Goal: Communication & Community: Ask a question

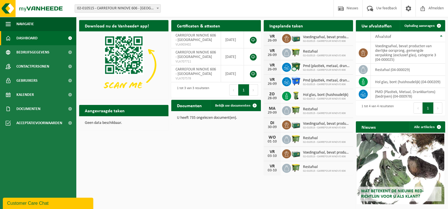
click at [377, 26] on h2 "Uw afvalstoffen" at bounding box center [377, 25] width 42 height 11
drag, startPoint x: 303, startPoint y: 37, endPoint x: 346, endPoint y: 38, distance: 42.9
click at [346, 38] on span "Voedingsafval, bevat producten van dierlijke oorsprong, gemengde verpakking (ex…" at bounding box center [326, 37] width 47 height 5
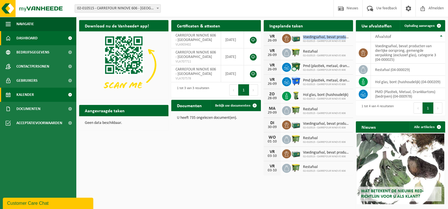
click at [35, 96] on link "Kalender" at bounding box center [38, 95] width 76 height 14
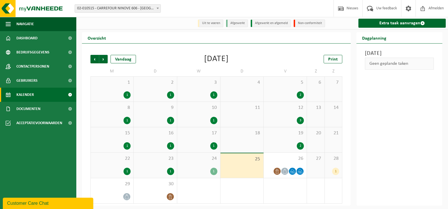
scroll to position [1, 0]
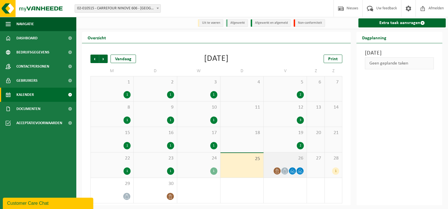
click at [285, 168] on icon at bounding box center [285, 170] width 4 height 5
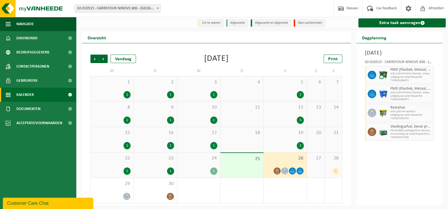
click at [285, 172] on icon at bounding box center [284, 170] width 5 height 5
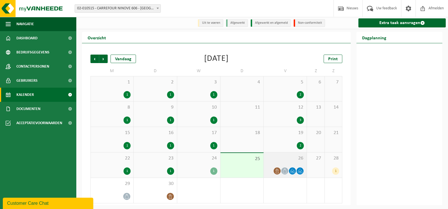
click at [285, 172] on icon at bounding box center [284, 170] width 5 height 5
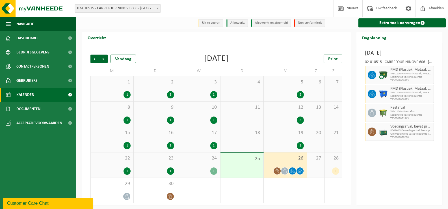
click at [331, 160] on span "28" at bounding box center [333, 158] width 12 height 6
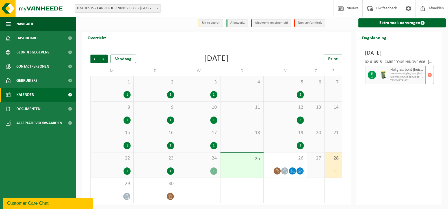
click at [403, 75] on span "WB-0140-hol glas, bont (huishoudelijk)" at bounding box center [407, 73] width 34 height 3
click at [371, 77] on icon at bounding box center [371, 74] width 5 height 5
click at [388, 76] on div at bounding box center [382, 75] width 11 height 18
click at [401, 72] on span "Hol glas, bont (huishoudelijk)" at bounding box center [407, 70] width 34 height 5
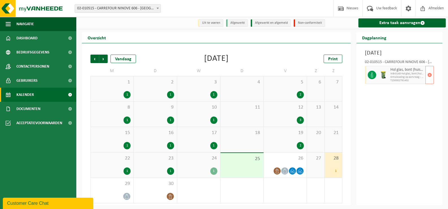
click at [394, 82] on span "T250002791402" at bounding box center [407, 80] width 34 height 3
click at [41, 204] on div "Customer Care Chat" at bounding box center [48, 203] width 82 height 7
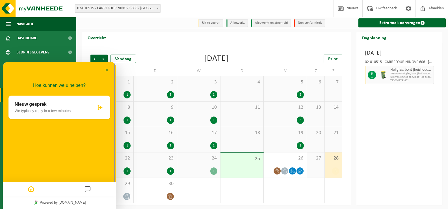
click at [67, 110] on p "We typically reply in a few minutes" at bounding box center [55, 110] width 81 height 4
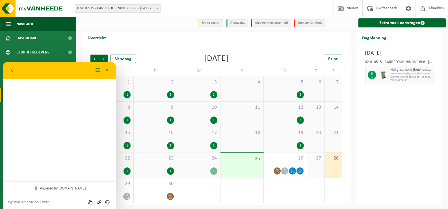
click at [50, 201] on textarea at bounding box center [59, 202] width 104 height 5
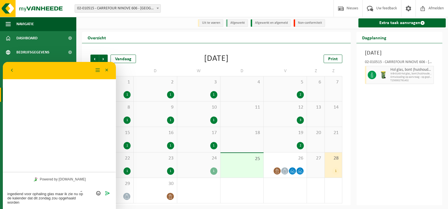
scroll to position [0, 0]
click at [66, 189] on textarea "Beste, ik heb eerder deze week aan aanvraag ingediend voor ophaling glas maar i…" at bounding box center [59, 195] width 104 height 18
click at [48, 203] on textarea "Beste, ik heb eerder deze week een aanvraag ingediend voor ophaling glas maar i…" at bounding box center [59, 195] width 104 height 18
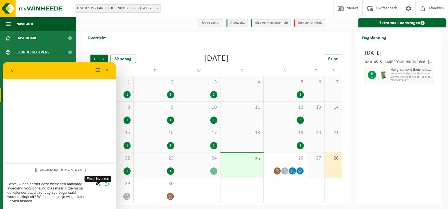
type textarea "Beste, ik heb eerder deze week een aanvraag ingediend voor ophaling glas maar i…"
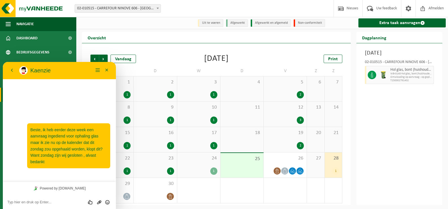
click at [38, 71] on p "Kaenzie" at bounding box center [61, 70] width 63 height 7
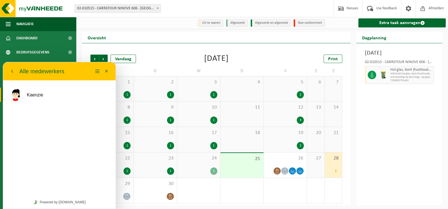
click at [38, 71] on p "Alle medewerkers" at bounding box center [41, 71] width 45 height 9
click at [12, 70] on icon "button" at bounding box center [12, 71] width 5 height 7
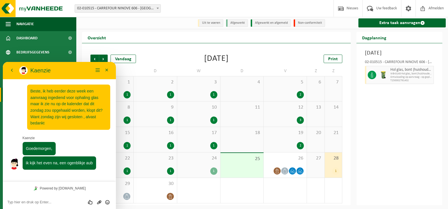
click at [58, 201] on textarea at bounding box center [59, 202] width 104 height 5
type textarea "Ok dan ku"
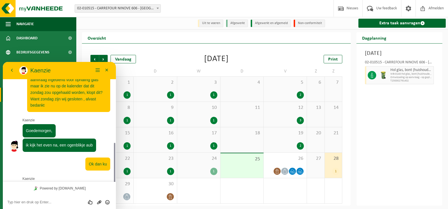
scroll to position [59, 0]
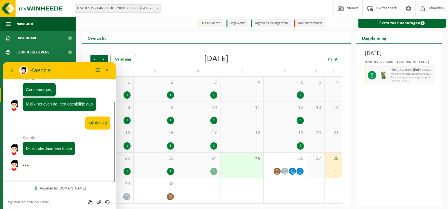
click at [51, 201] on textarea at bounding box center [59, 202] width 104 height 5
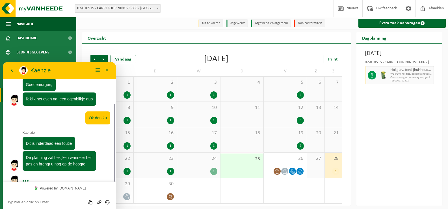
scroll to position [80, 0]
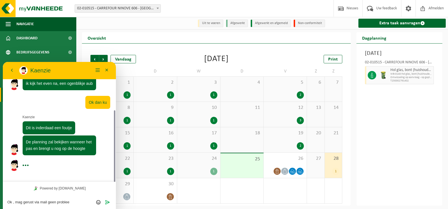
type textarea "Ok , mag gerust via mail geen probleem"
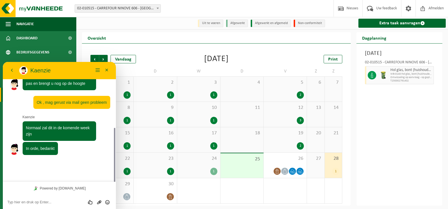
scroll to position [129, 0]
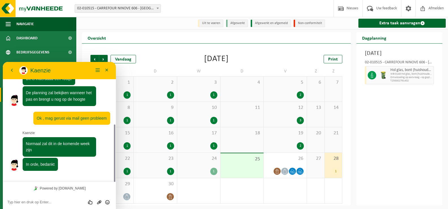
click at [57, 192] on div "Powered by [DOMAIN_NAME]" at bounding box center [59, 188] width 113 height 13
click at [54, 200] on div "Beoordeel deze chat Upload bestand Emoji invoeren" at bounding box center [59, 201] width 104 height 5
click at [60, 199] on div "Beoordeel deze chat Upload bestand Emoji invoeren" at bounding box center [59, 202] width 113 height 14
click at [60, 204] on textarea at bounding box center [59, 202] width 104 height 5
type textarea "Is goed, bedankt voor de info"
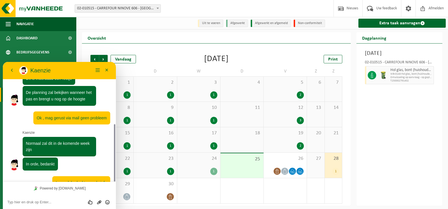
scroll to position [148, 0]
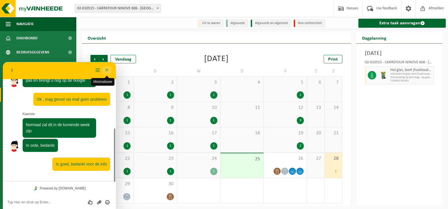
click at [108, 68] on button "Minimaliseer" at bounding box center [106, 70] width 9 height 8
